Goal: Find specific page/section: Find specific page/section

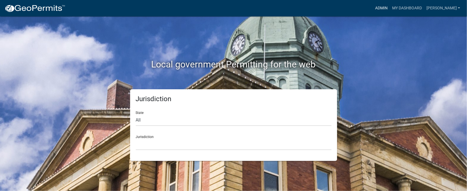
click at [390, 9] on link "Admin" at bounding box center [381, 8] width 17 height 11
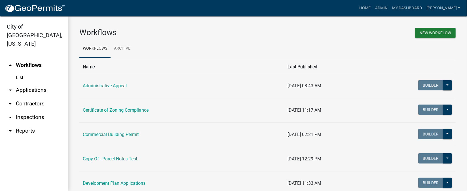
click at [24, 111] on link "arrow_drop_down Inspections" at bounding box center [34, 118] width 68 height 14
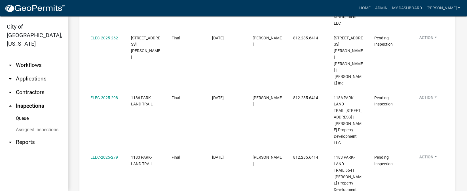
scroll to position [212, 0]
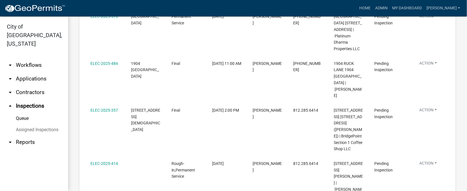
scroll to position [83, 0]
